Goal: Find specific page/section: Find specific page/section

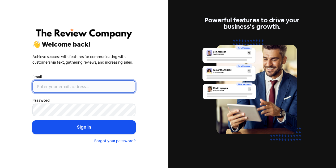
click at [81, 84] on input "email" at bounding box center [83, 86] width 103 height 13
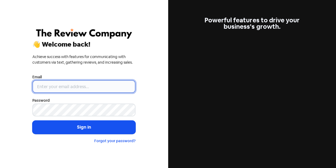
type input "[EMAIL_ADDRESS][DOMAIN_NAME]"
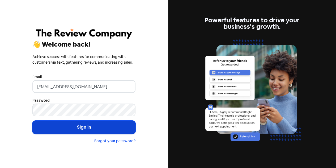
click at [106, 129] on button "Sign in" at bounding box center [83, 126] width 103 height 13
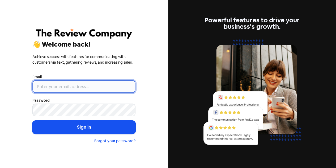
click at [75, 86] on input "email" at bounding box center [83, 86] width 103 height 13
type input "[EMAIL_ADDRESS][DOMAIN_NAME]"
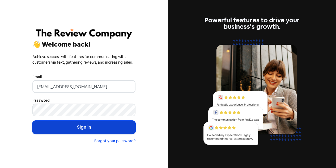
click at [82, 126] on button "Sign in" at bounding box center [83, 126] width 103 height 13
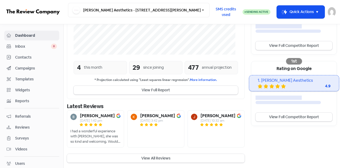
scroll to position [140, 0]
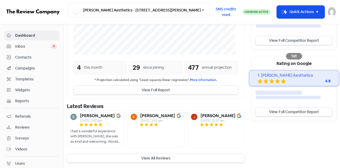
click at [161, 157] on button "View All Reviews" at bounding box center [156, 158] width 178 height 9
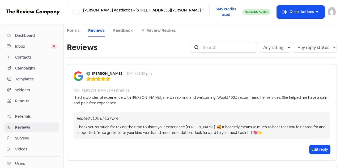
click at [225, 48] on input "search" at bounding box center [228, 47] width 57 height 11
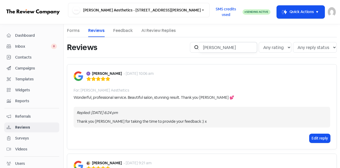
type input "rachel"
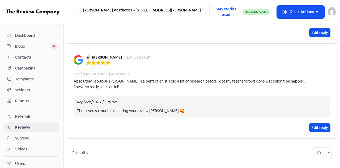
scroll to position [52, 0]
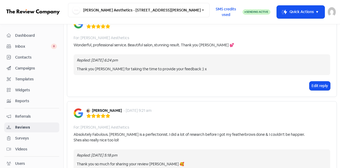
click at [24, 56] on span "Contacts" at bounding box center [36, 57] width 42 height 6
